Goal: Task Accomplishment & Management: Manage account settings

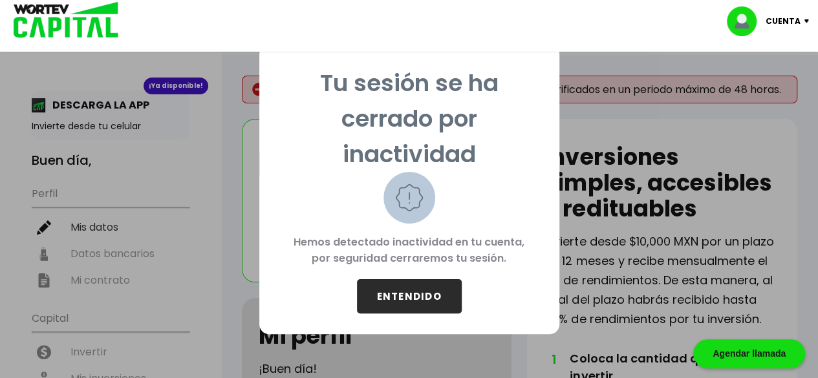
click at [381, 294] on button "ENTENDIDO" at bounding box center [409, 296] width 105 height 34
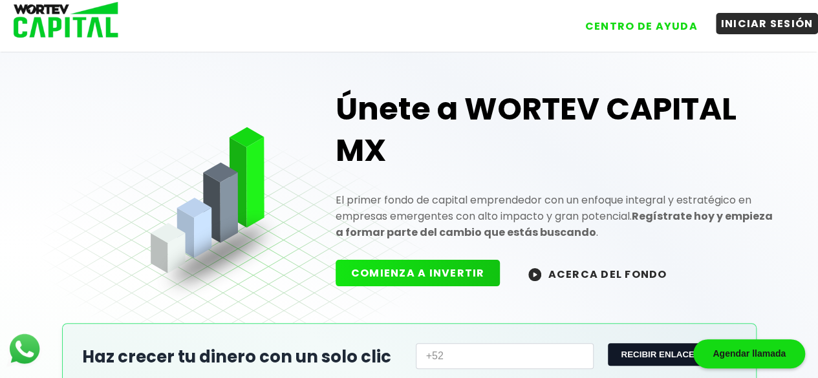
click at [738, 20] on button "INICIAR SESIÓN" at bounding box center [766, 23] width 103 height 21
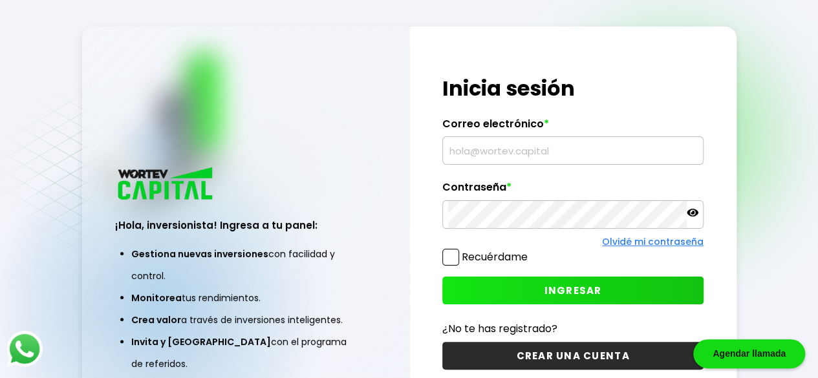
click at [506, 171] on div "¡Hola, inversionista! Ingresa tus credenciales para iniciar sesión Inicia sesió…" at bounding box center [573, 222] width 326 height 392
click at [504, 165] on div at bounding box center [572, 150] width 261 height 28
click at [500, 162] on input "text" at bounding box center [572, 150] width 249 height 27
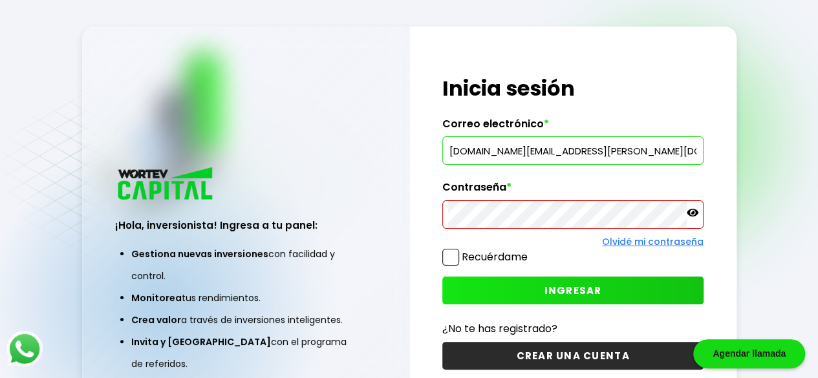
drag, startPoint x: 575, startPoint y: 154, endPoint x: 514, endPoint y: 151, distance: 60.9
click at [514, 151] on input "[DOMAIN_NAME][EMAIL_ADDRESS][PERSON_NAME][DOMAIN_NAME]" at bounding box center [572, 150] width 249 height 27
type input "[DOMAIN_NAME][EMAIL_ADDRESS][DOMAIN_NAME]"
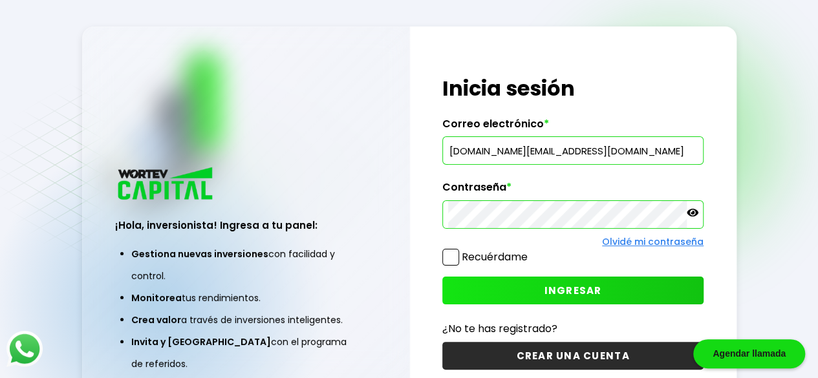
drag, startPoint x: 503, startPoint y: 280, endPoint x: 505, endPoint y: 288, distance: 8.8
click at [505, 288] on button "INGRESAR" at bounding box center [572, 291] width 261 height 28
